Goal: Communication & Community: Participate in discussion

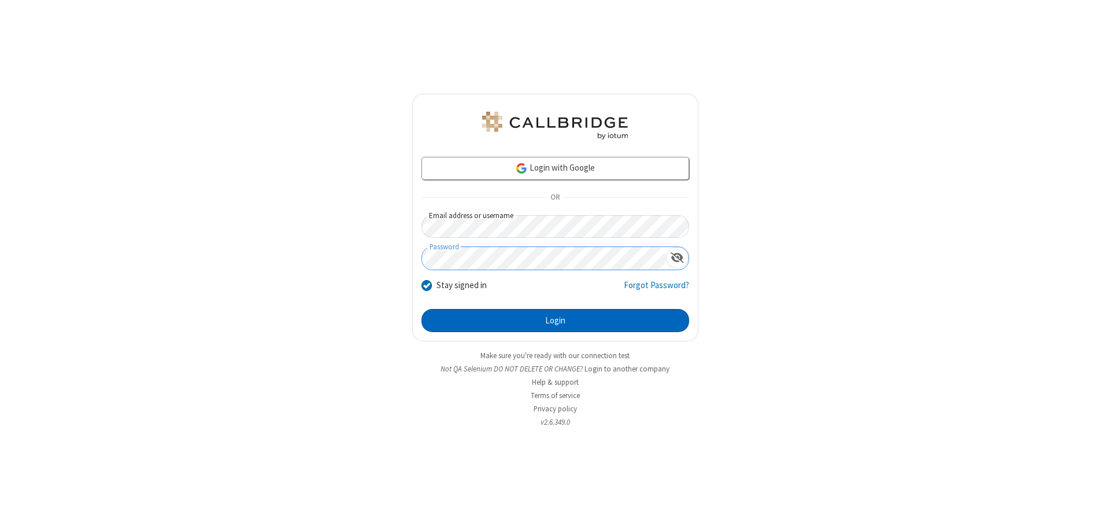
click at [555, 320] on button "Login" at bounding box center [556, 320] width 268 height 23
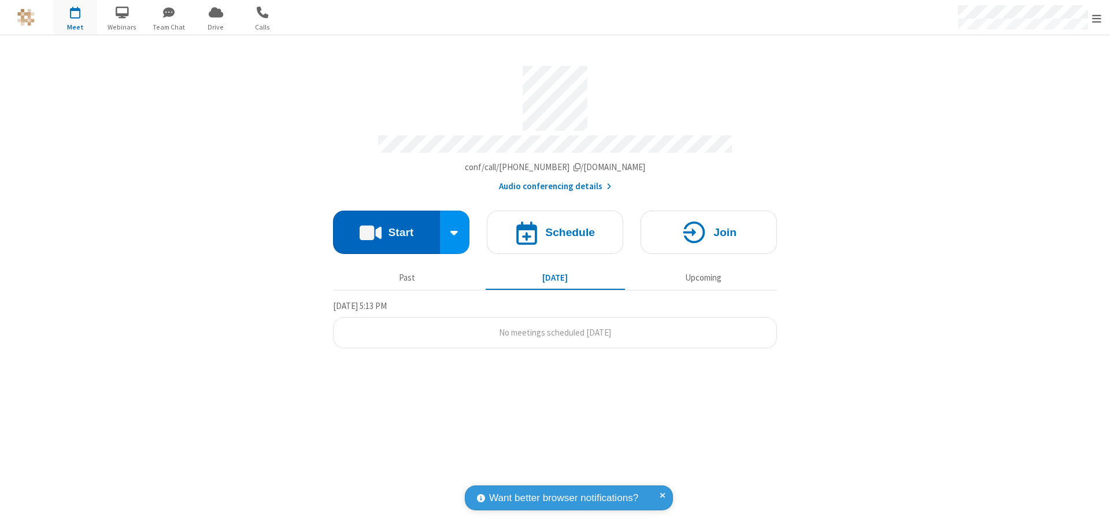
click at [386, 227] on button "Start" at bounding box center [386, 232] width 107 height 43
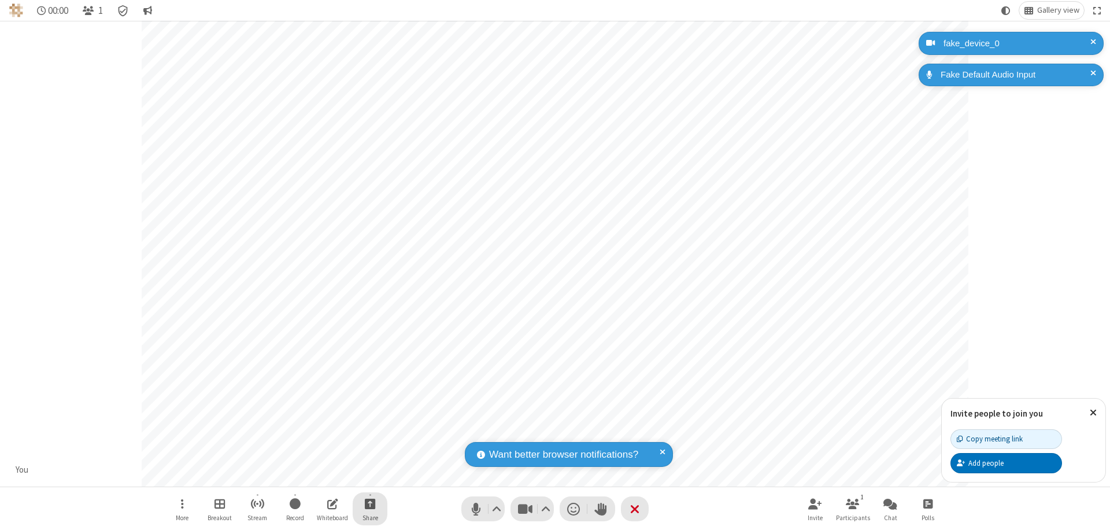
click at [370, 503] on span "Start sharing" at bounding box center [370, 503] width 11 height 14
click at [323, 475] on span "Share my screen" at bounding box center [323, 476] width 13 height 10
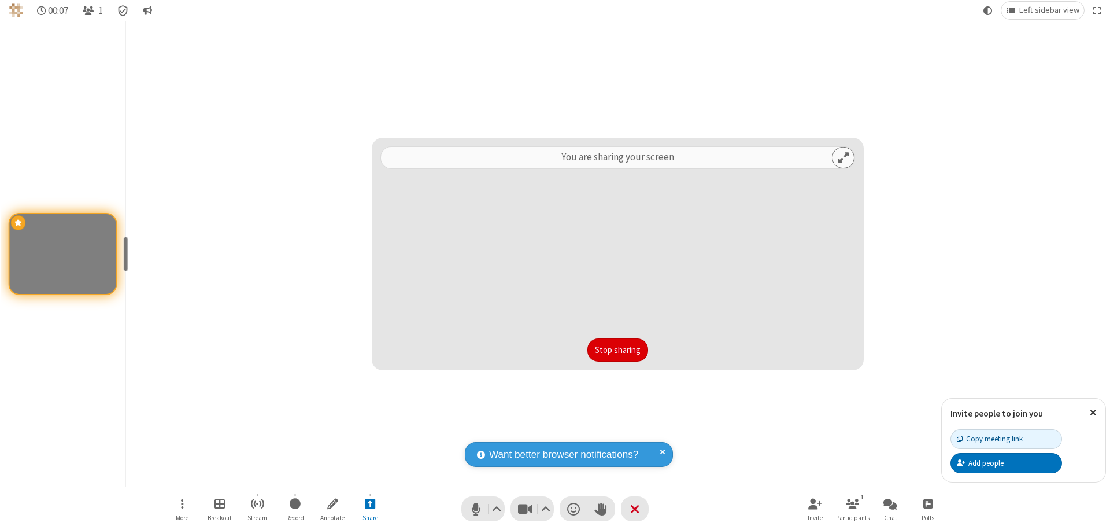
click at [618, 350] on button "Stop sharing" at bounding box center [618, 349] width 61 height 23
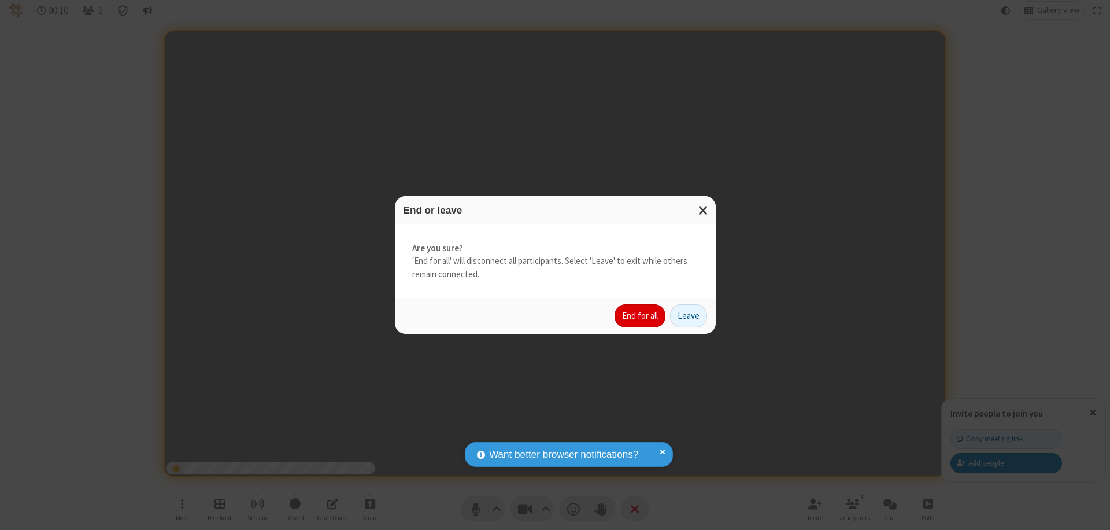
click at [641, 316] on button "End for all" at bounding box center [640, 315] width 51 height 23
